Goal: Communication & Community: Answer question/provide support

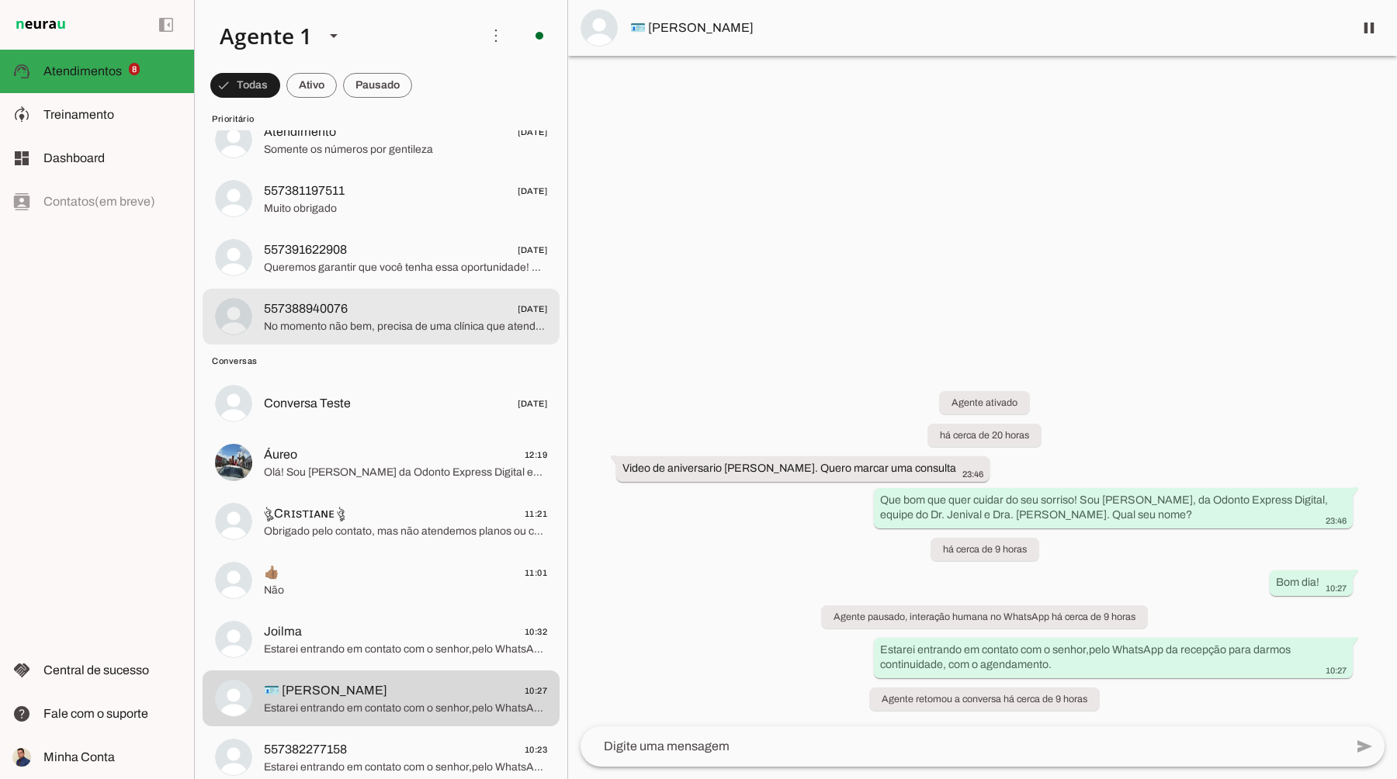
scroll to position [351, 0]
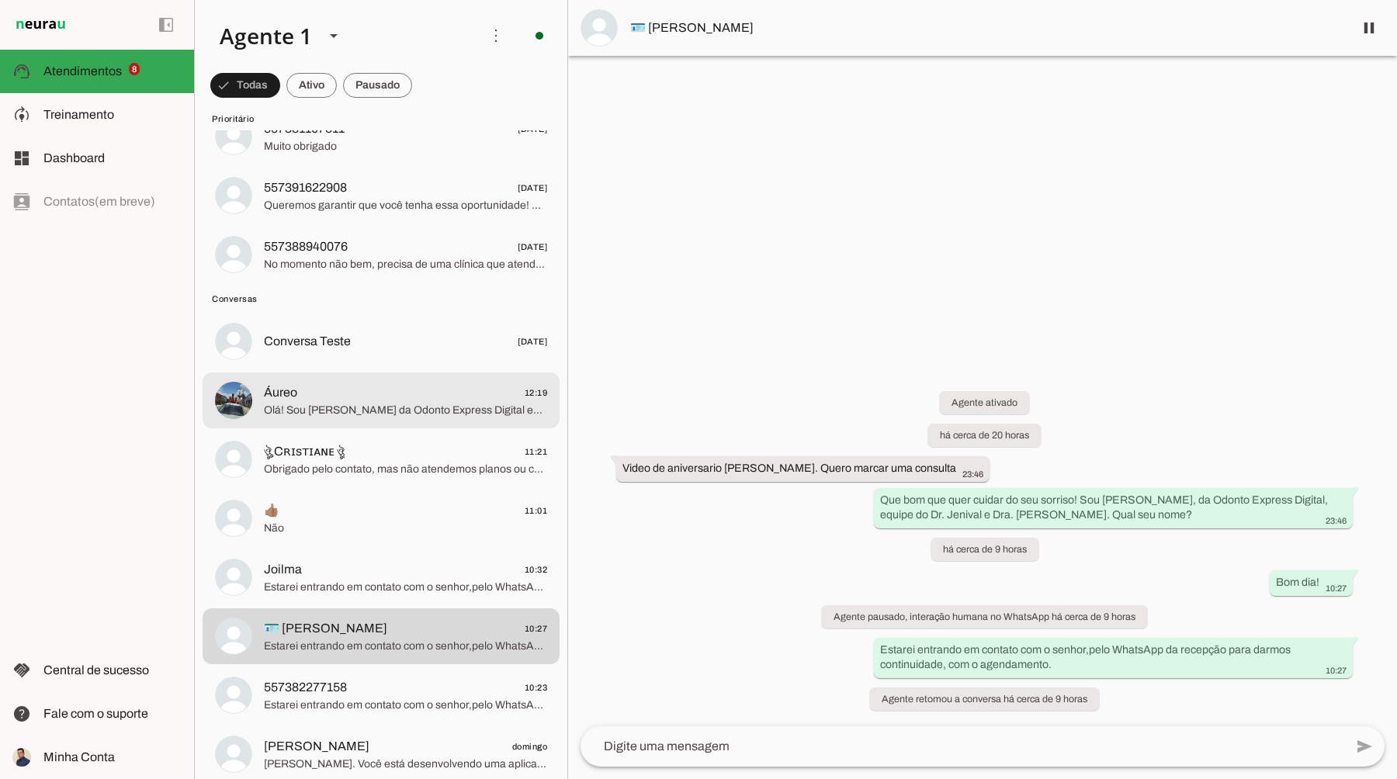
click at [419, 397] on span "Áureo 12:19" at bounding box center [405, 392] width 283 height 19
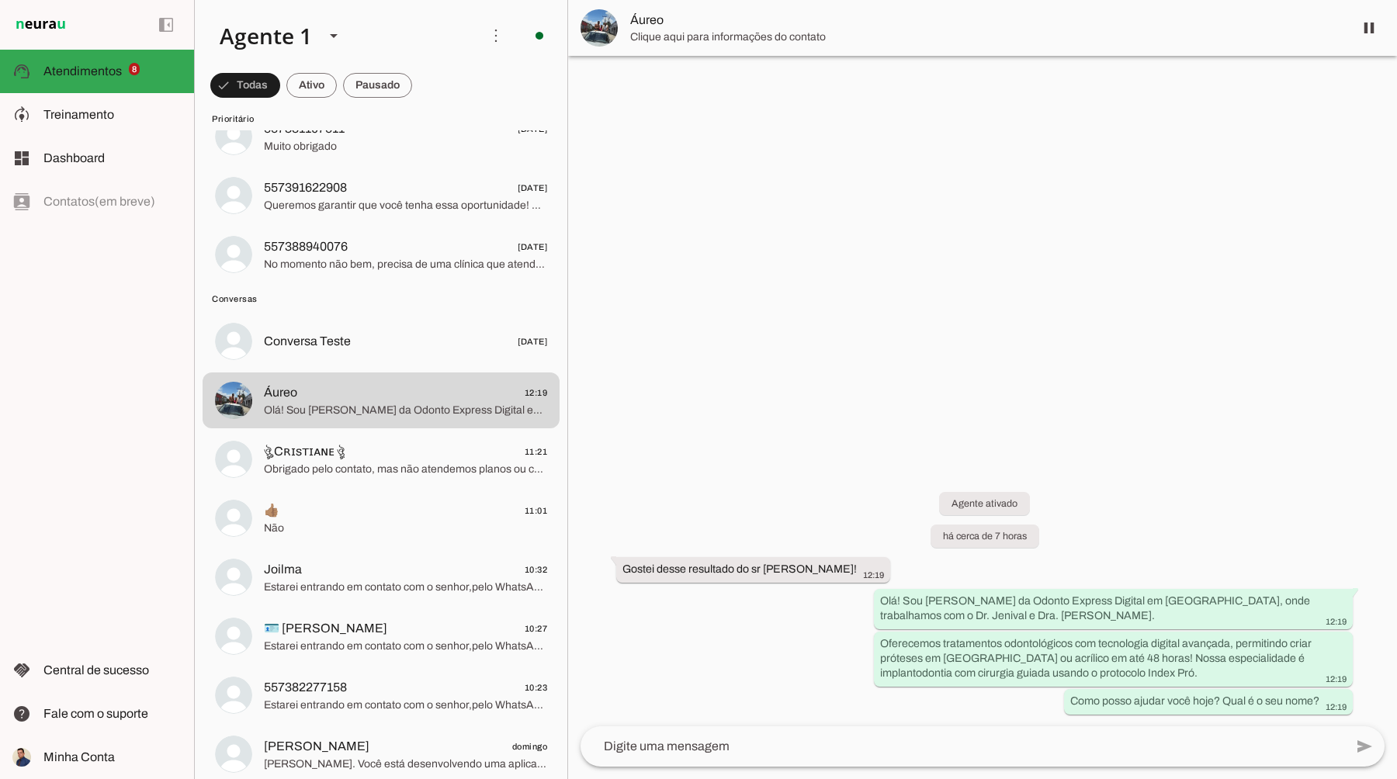
click at [595, 26] on img at bounding box center [599, 27] width 37 height 37
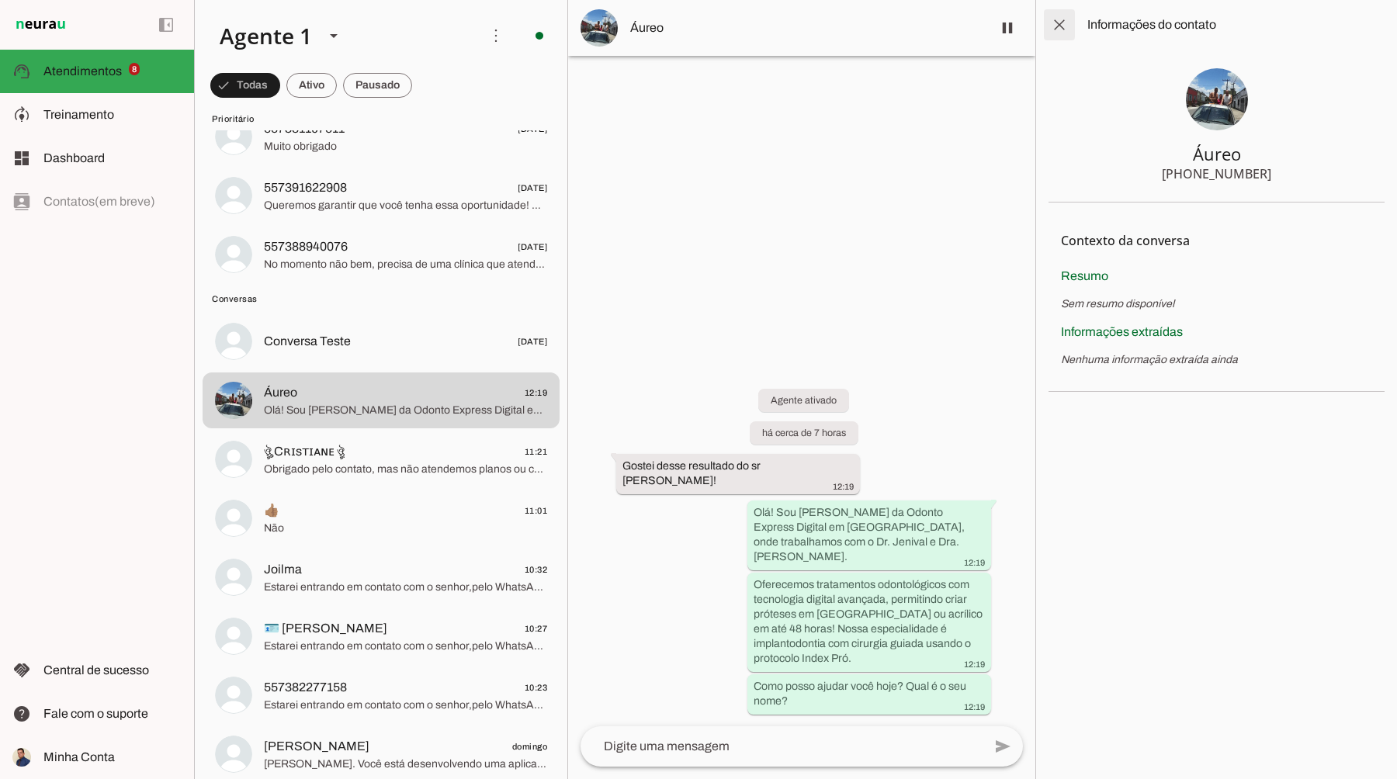
click at [1060, 33] on span at bounding box center [1059, 24] width 37 height 37
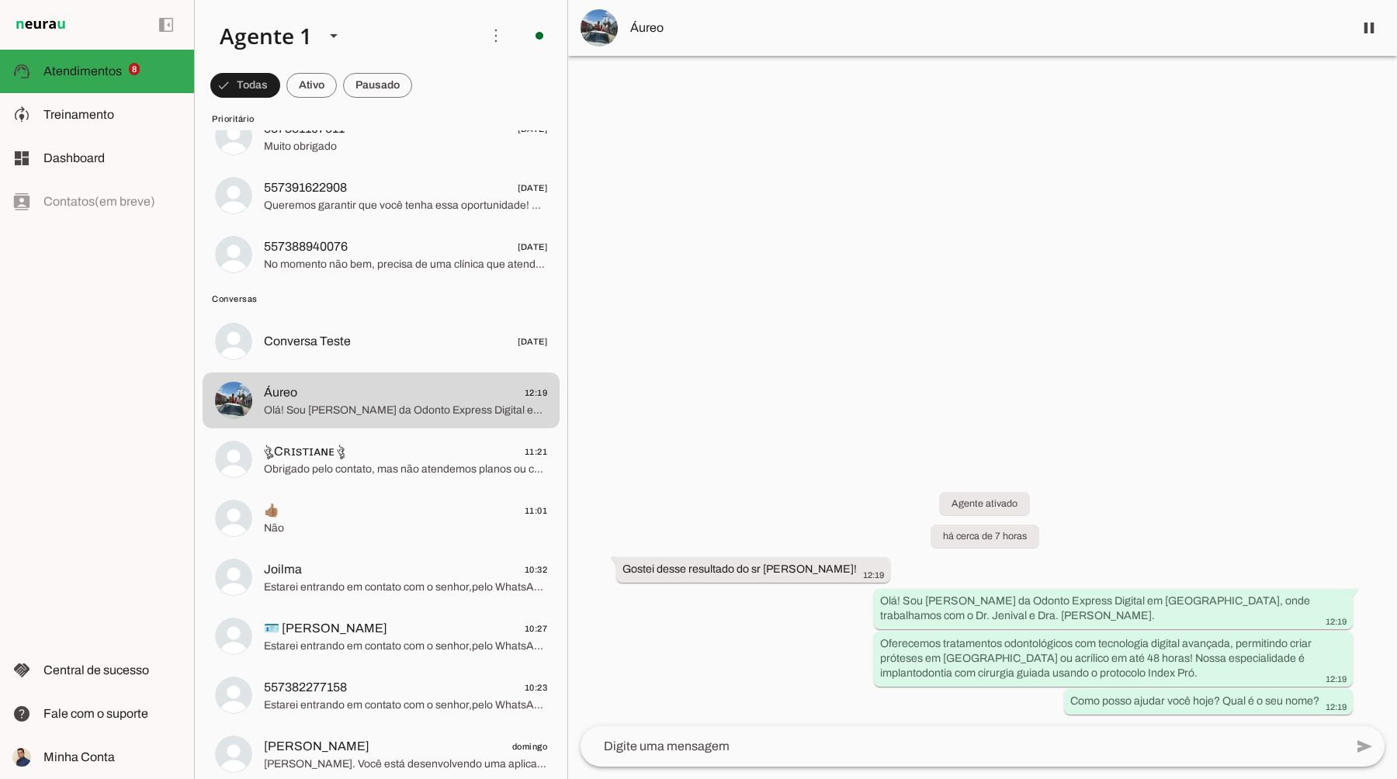
click at [605, 23] on img at bounding box center [599, 27] width 37 height 37
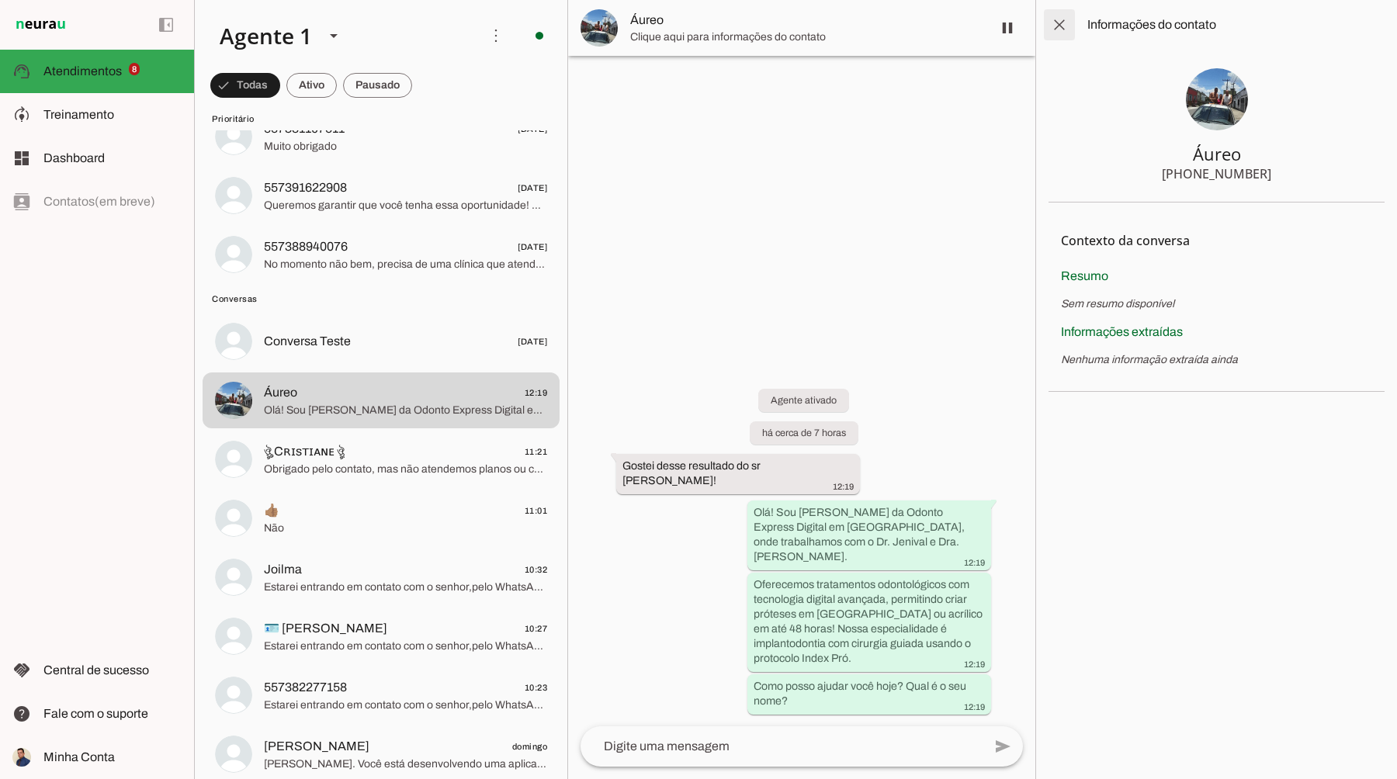
click at [1054, 33] on span at bounding box center [1059, 24] width 37 height 37
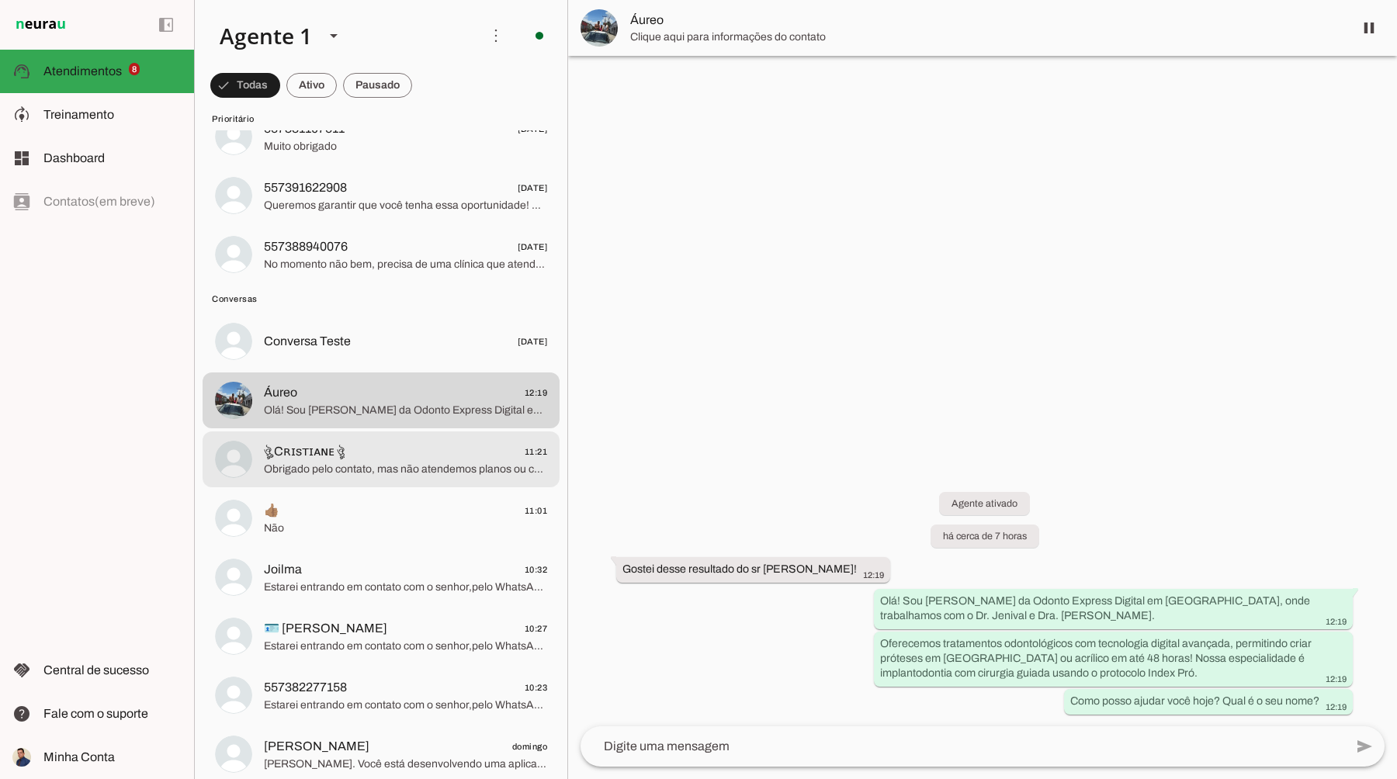
click at [428, 460] on span "ঔৣ Cʀɪsᴛɪᴀɴᴇ ঔৣ 11:21" at bounding box center [405, 451] width 283 height 19
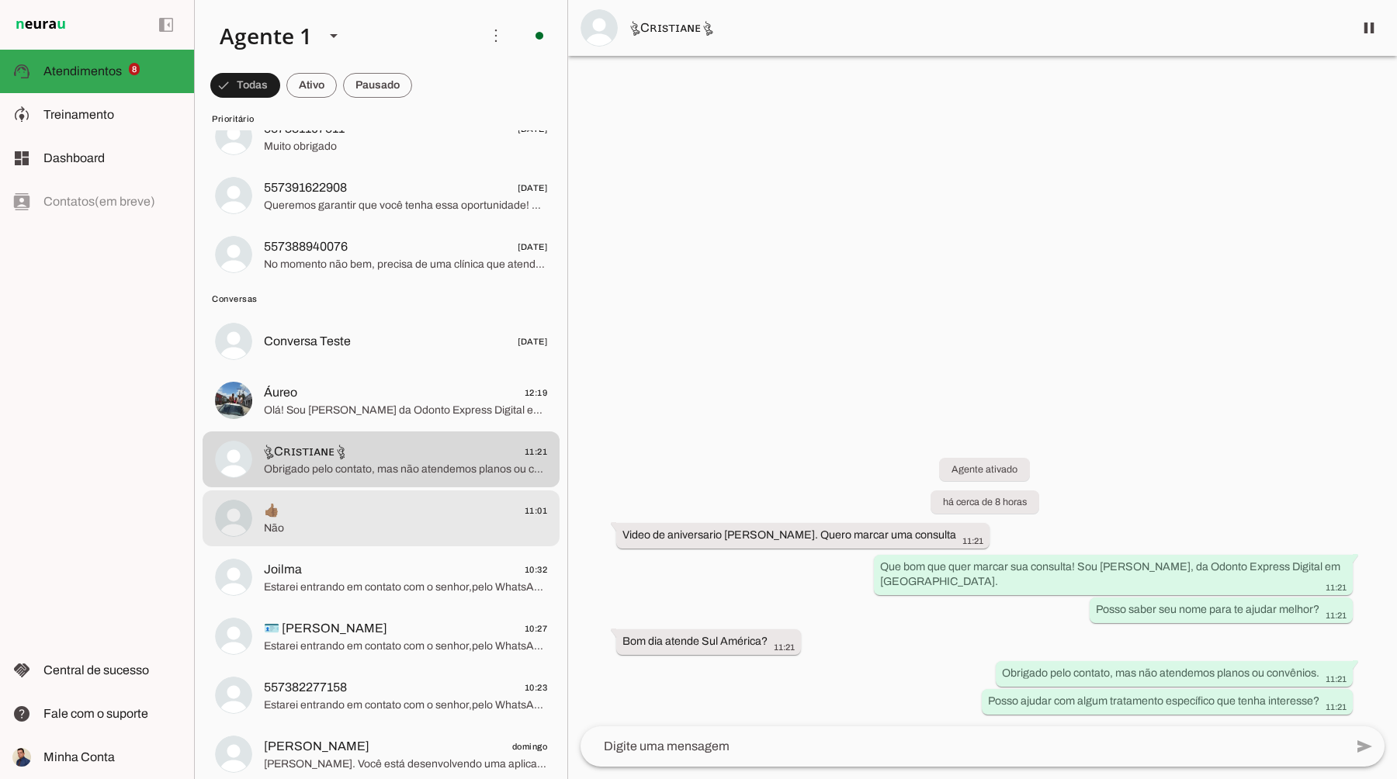
click at [399, 536] on div at bounding box center [405, 519] width 283 height 38
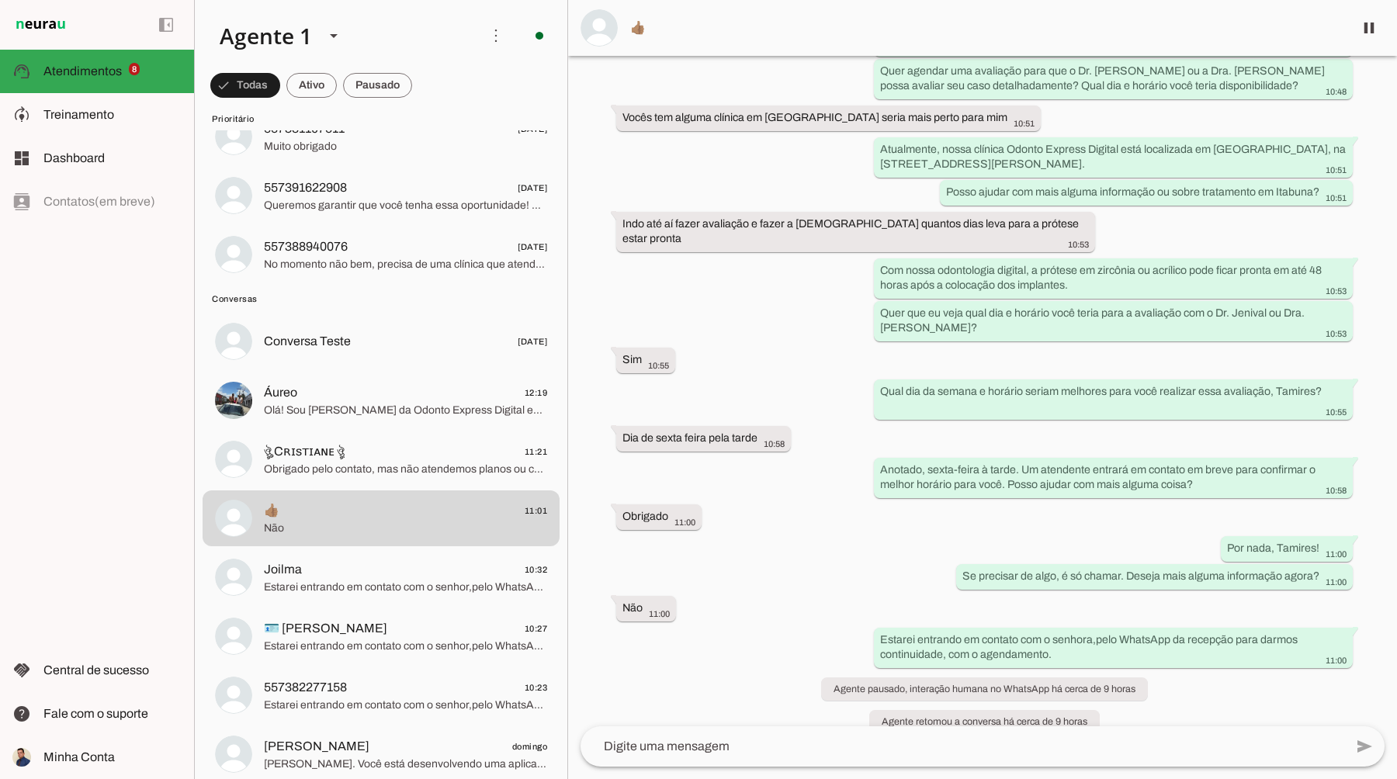
scroll to position [406, 0]
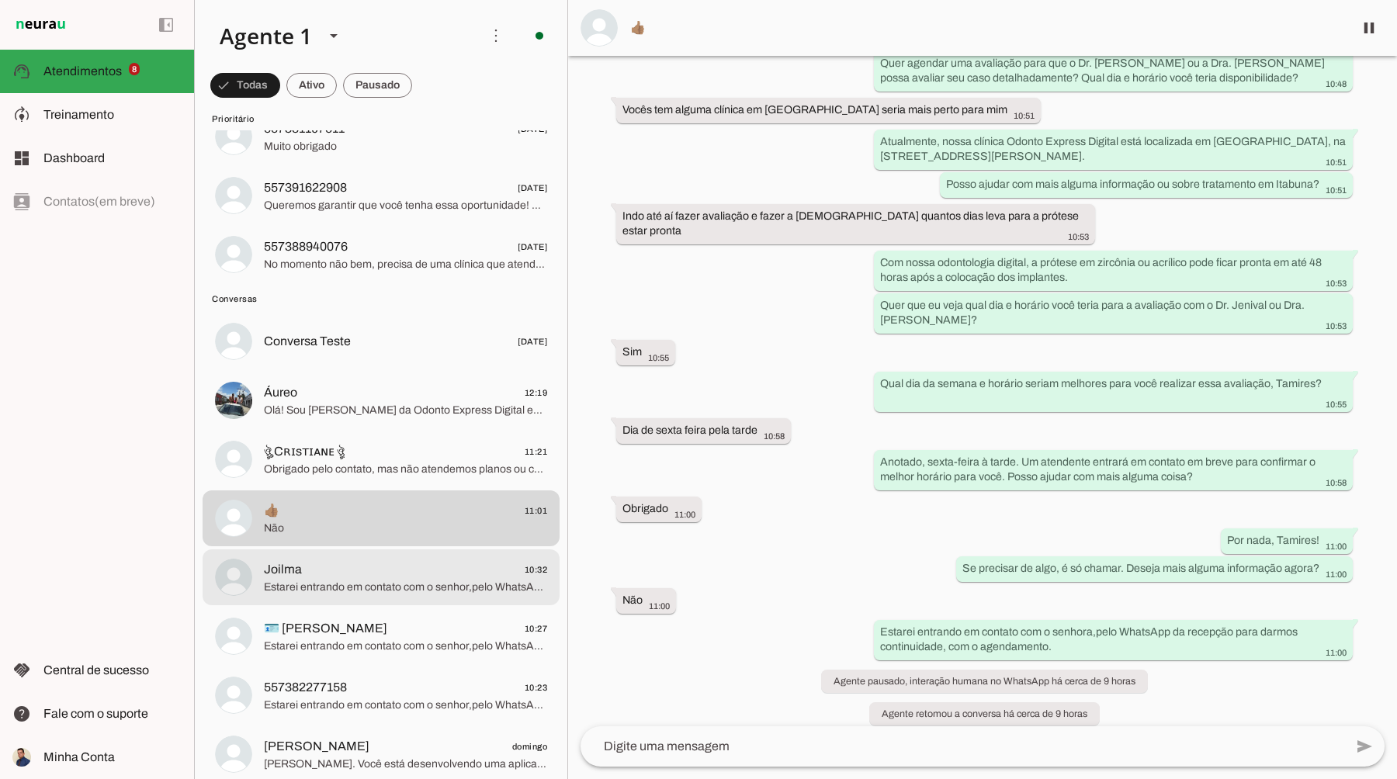
click at [356, 577] on span "Joilma 10:32" at bounding box center [405, 569] width 283 height 19
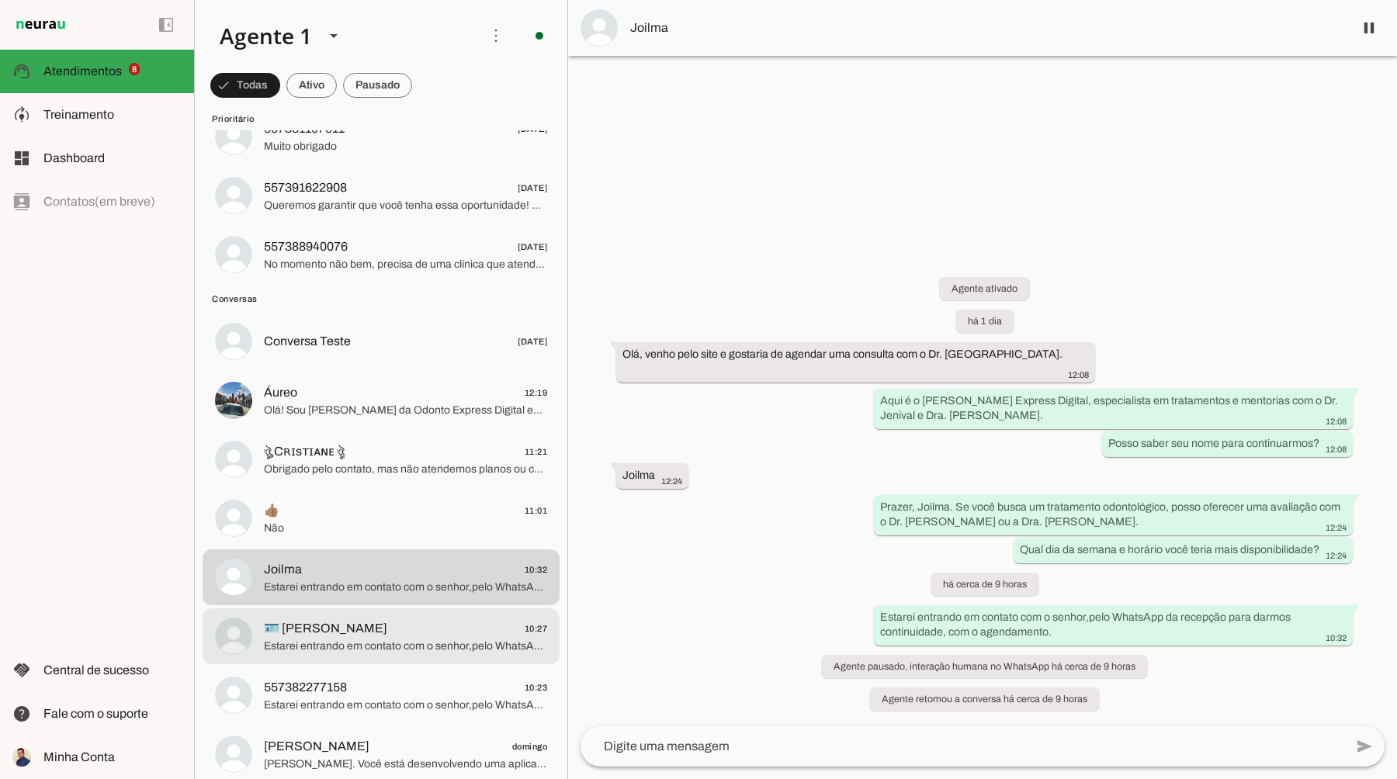
click at [397, 657] on md-item "🪪 [PERSON_NAME] 10:27 Estarei entrando em contato com o senhor,pelo WhatsApp da…" at bounding box center [381, 637] width 357 height 56
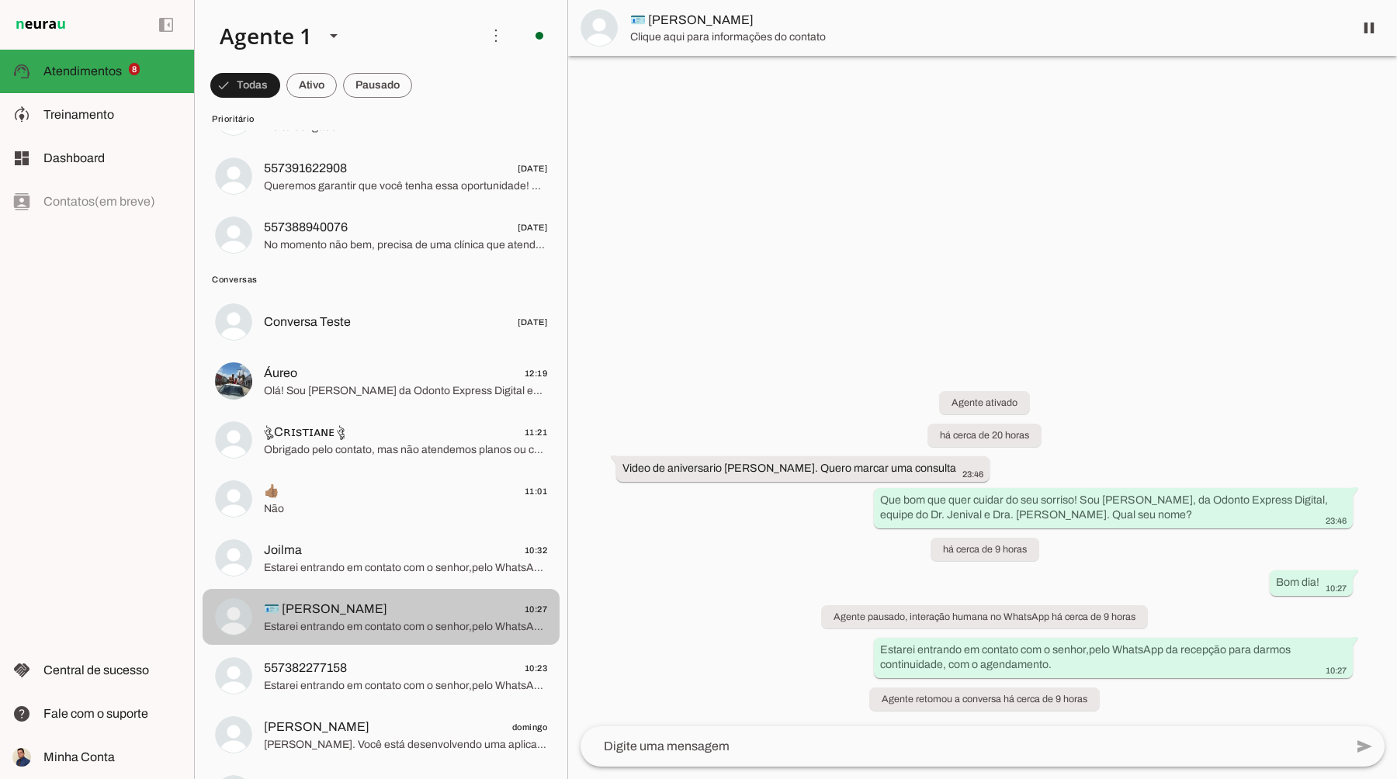
scroll to position [390, 0]
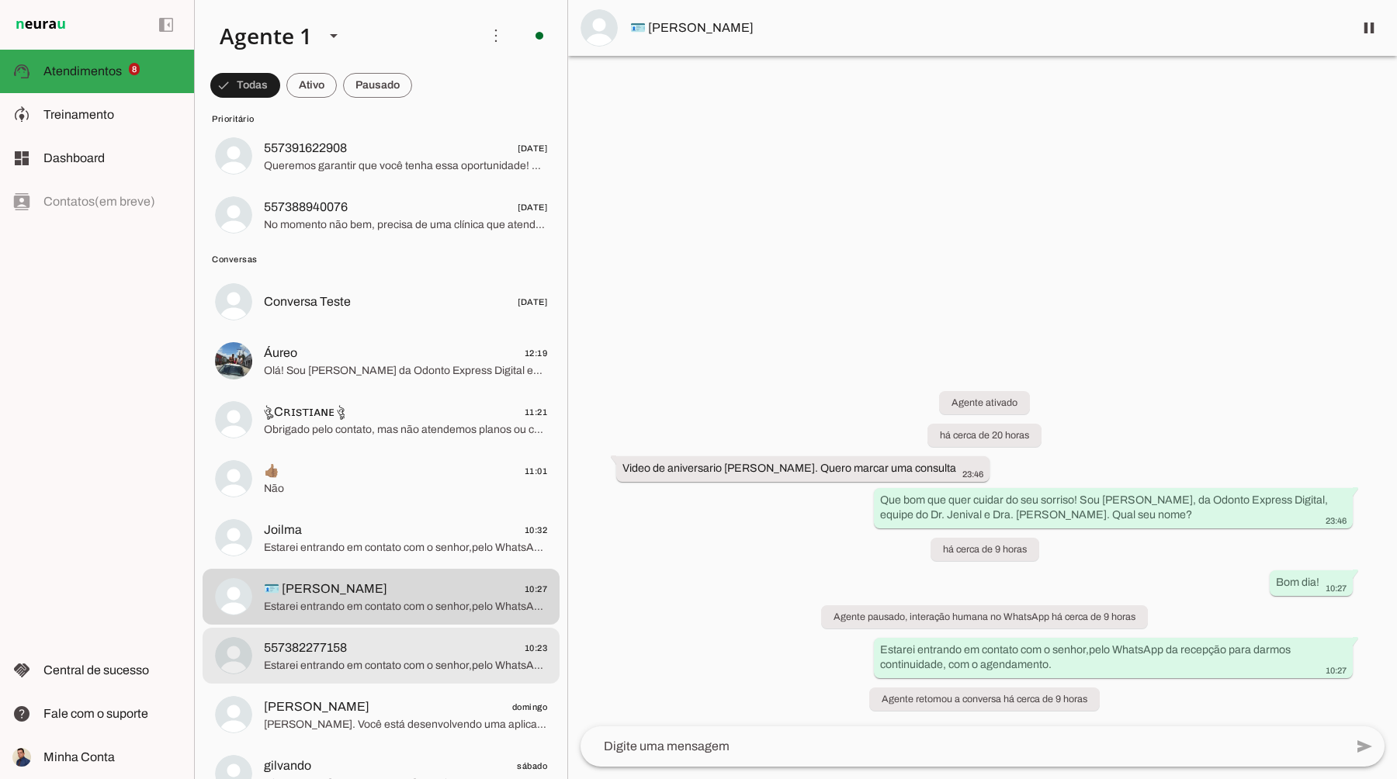
click at [353, 661] on span "Estarei entrando em contato com o senhor,pelo WhatsApp da recepção para darmos …" at bounding box center [405, 666] width 283 height 16
